Goal: Find specific page/section: Find specific page/section

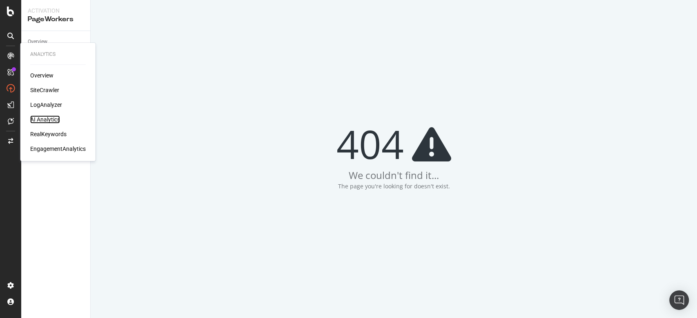
click at [47, 117] on div "AI Analytics" at bounding box center [45, 120] width 30 height 8
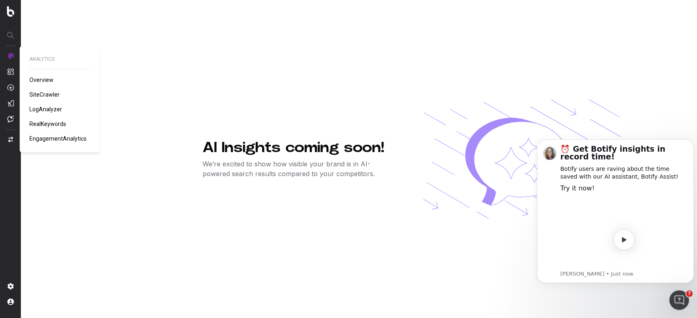
click at [53, 111] on span "LogAnalyzer" at bounding box center [45, 109] width 33 height 7
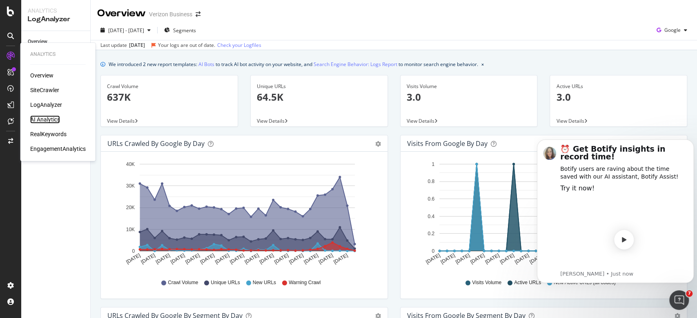
click at [42, 121] on div "AI Analytics" at bounding box center [45, 120] width 30 height 8
